Goal: Transaction & Acquisition: Purchase product/service

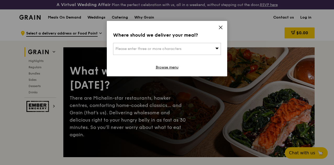
click at [194, 44] on div "Please enter three or more characters" at bounding box center [167, 49] width 108 height 12
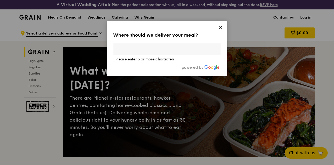
click at [219, 26] on icon at bounding box center [220, 27] width 5 height 5
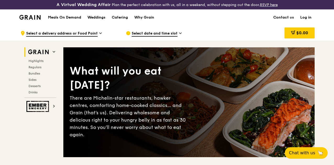
click at [160, 36] on span "Select date and time slot" at bounding box center [155, 34] width 46 height 6
click at [75, 37] on span "Select a delivery address or Food Point" at bounding box center [61, 34] width 71 height 6
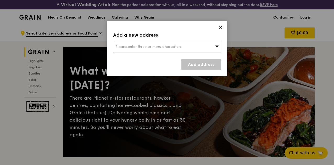
click at [144, 45] on span "Please enter three or more characters" at bounding box center [148, 46] width 66 height 4
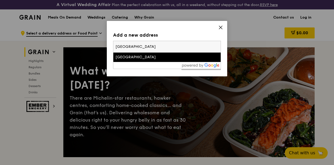
type input "[GEOGRAPHIC_DATA]"
click at [147, 57] on div "[GEOGRAPHIC_DATA]" at bounding box center [153, 57] width 77 height 5
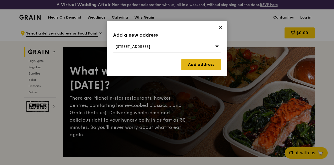
click at [186, 62] on link "Add address" at bounding box center [201, 64] width 40 height 11
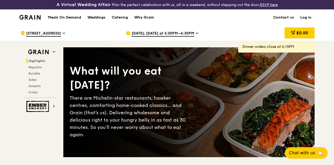
click at [33, 20] on img at bounding box center [29, 17] width 21 height 5
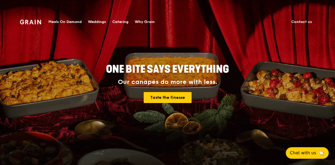
scroll to position [78, 0]
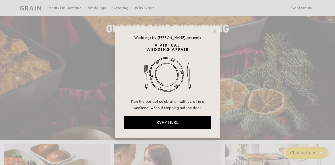
click at [211, 31] on div "Weddings by [PERSON_NAME] presents Plan the perfect celebration with us, all in…" at bounding box center [167, 82] width 105 height 112
click at [215, 32] on icon at bounding box center [214, 31] width 3 height 3
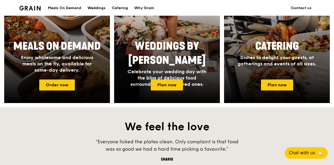
scroll to position [235, 0]
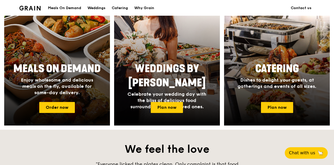
click at [45, 50] on div at bounding box center [57, 57] width 116 height 152
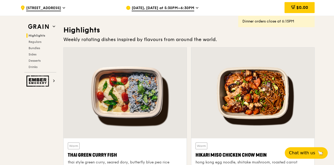
scroll to position [209, 0]
